Goal: Transaction & Acquisition: Register for event/course

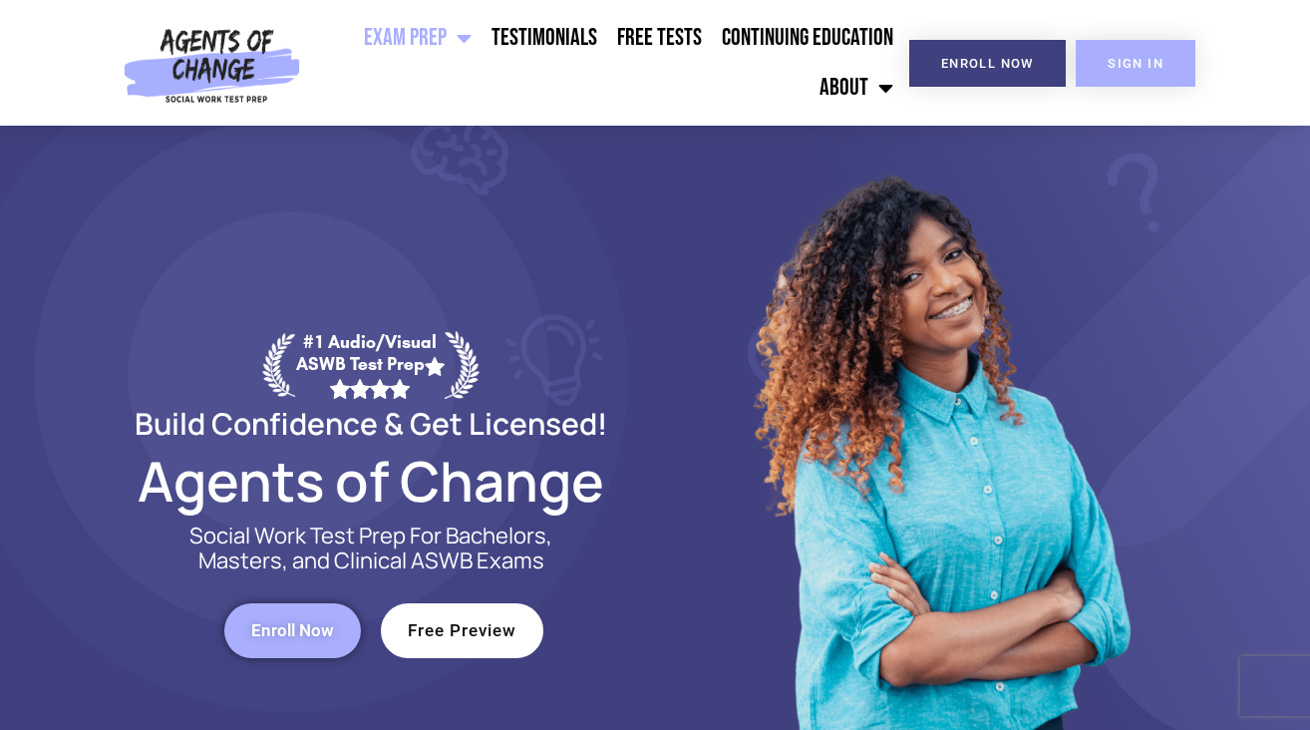
click at [1127, 72] on link "SIGN IN" at bounding box center [1136, 63] width 120 height 47
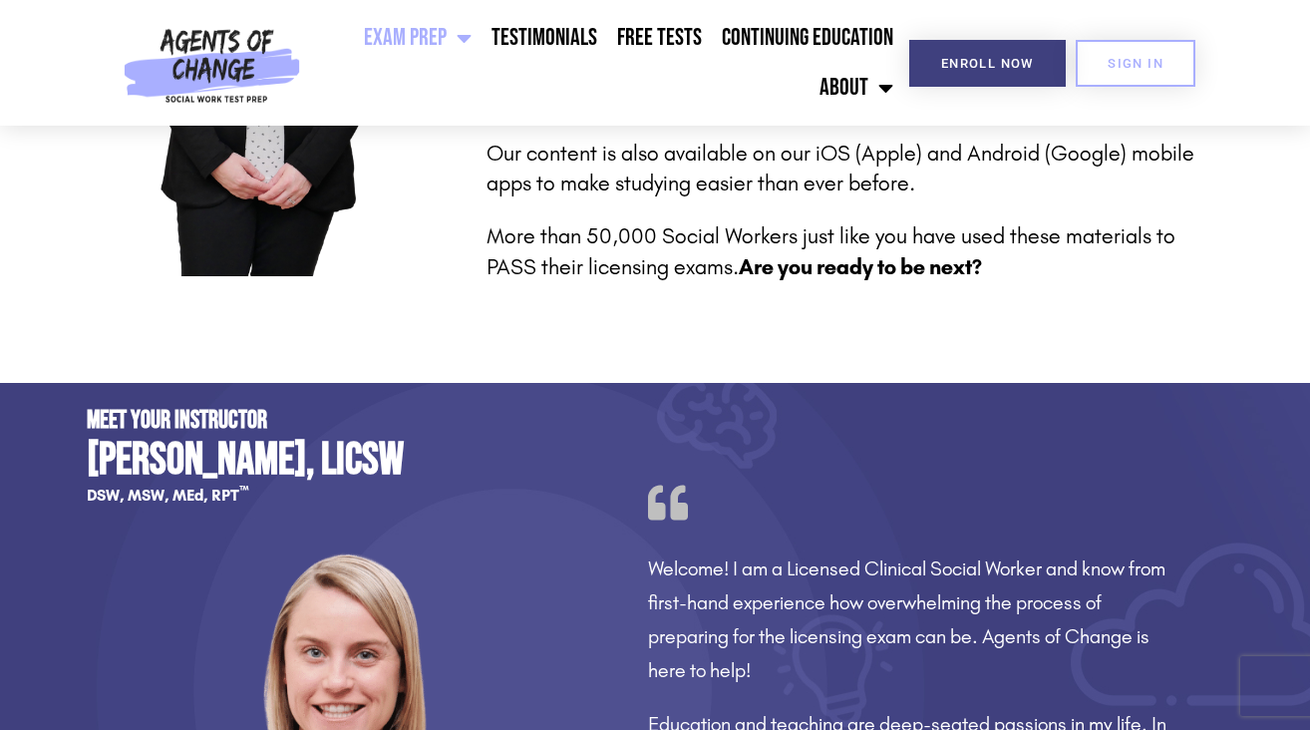
scroll to position [1503, 0]
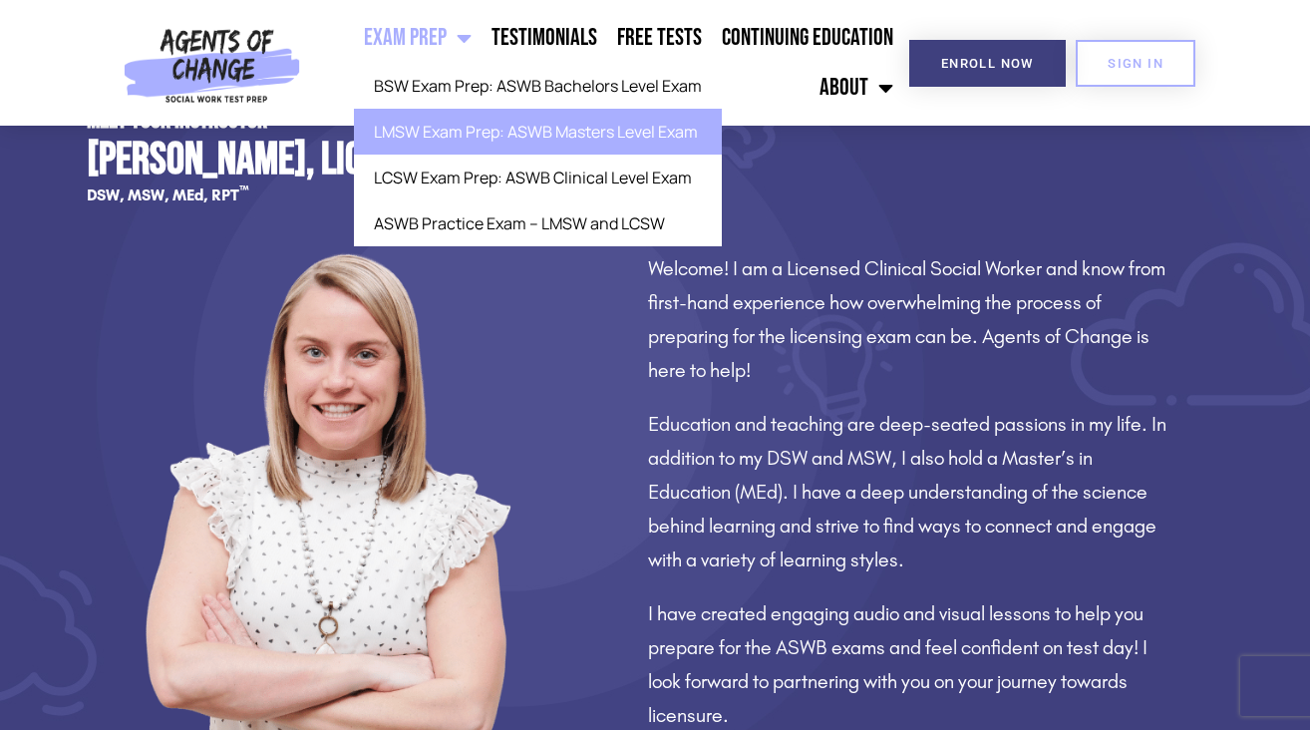
click at [494, 152] on link "LMSW Exam Prep: ASWB Masters Level Exam" at bounding box center [538, 132] width 368 height 46
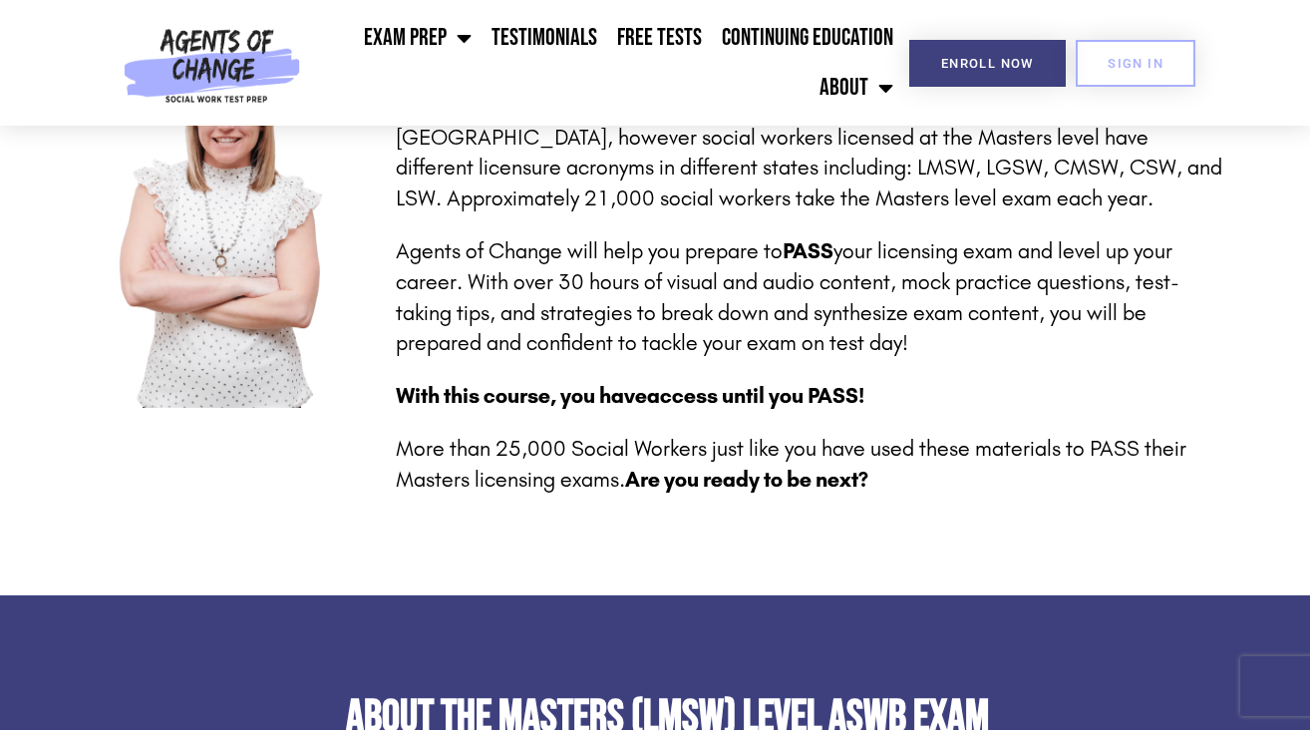
scroll to position [410, 0]
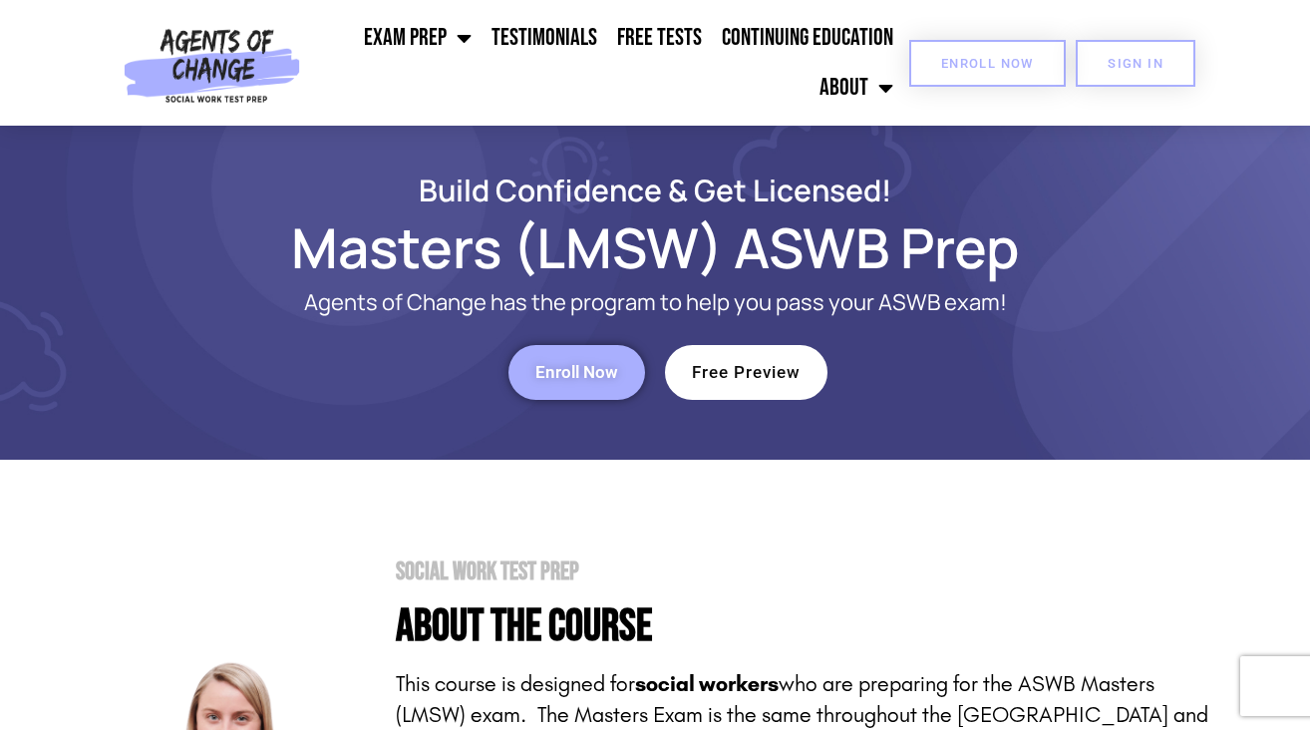
click at [946, 71] on link "Enroll Now" at bounding box center [987, 63] width 156 height 47
